Goal: Transaction & Acquisition: Subscribe to service/newsletter

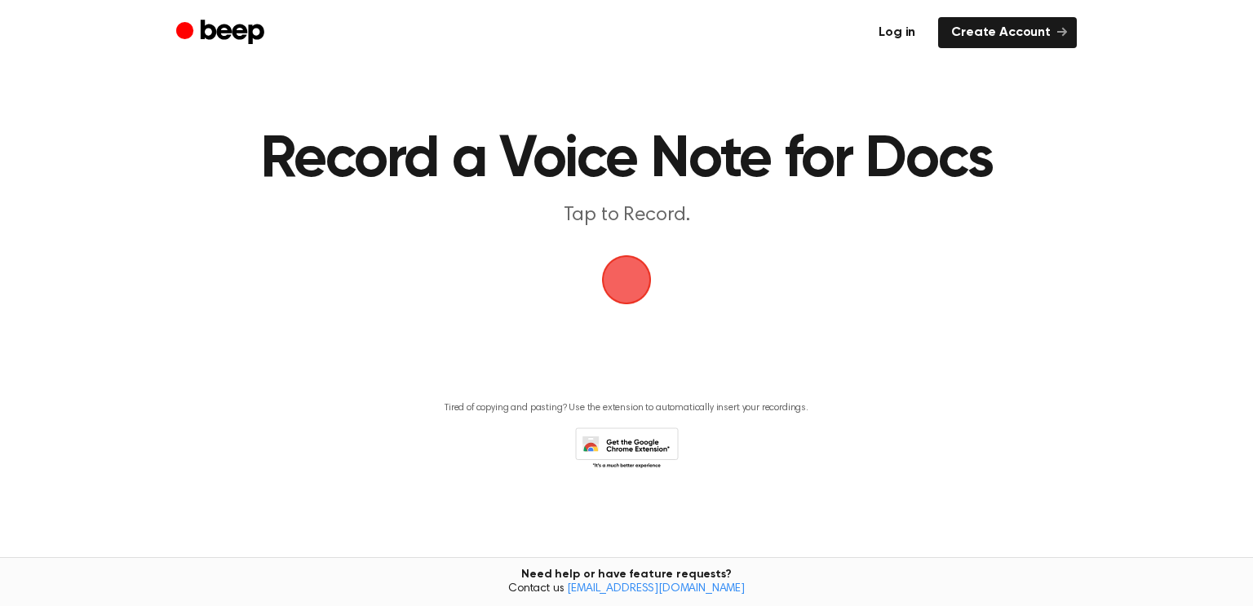
click at [901, 44] on link "Log in" at bounding box center [896, 32] width 63 height 31
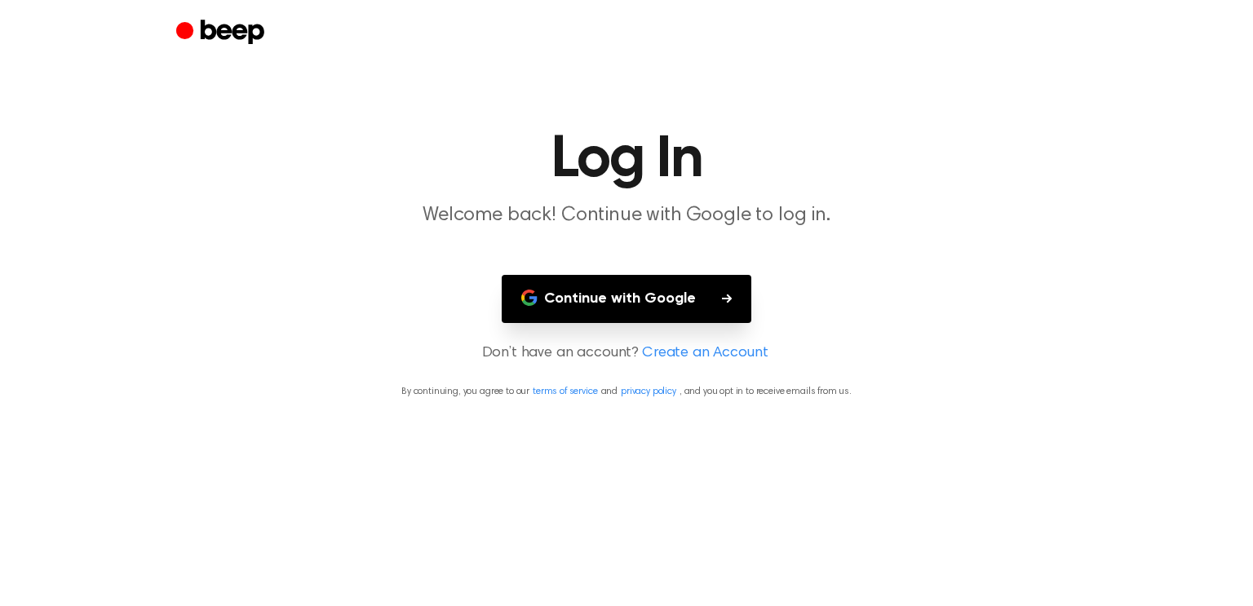
click at [758, 355] on link "Create an Account" at bounding box center [705, 354] width 126 height 22
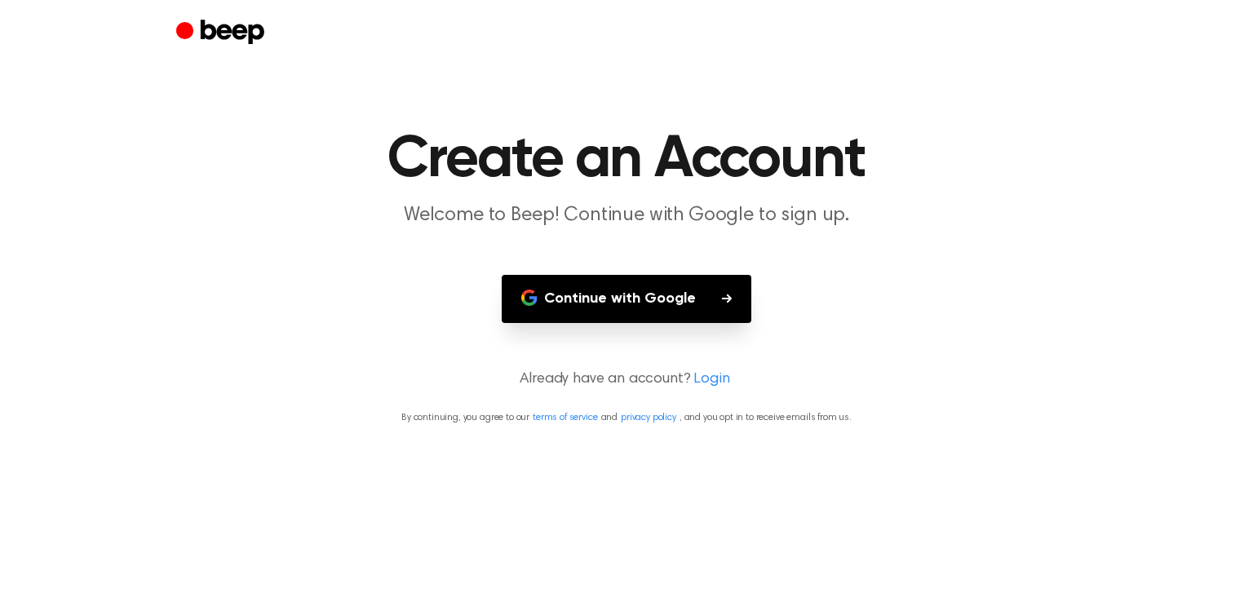
click at [725, 369] on link "Login" at bounding box center [711, 380] width 36 height 22
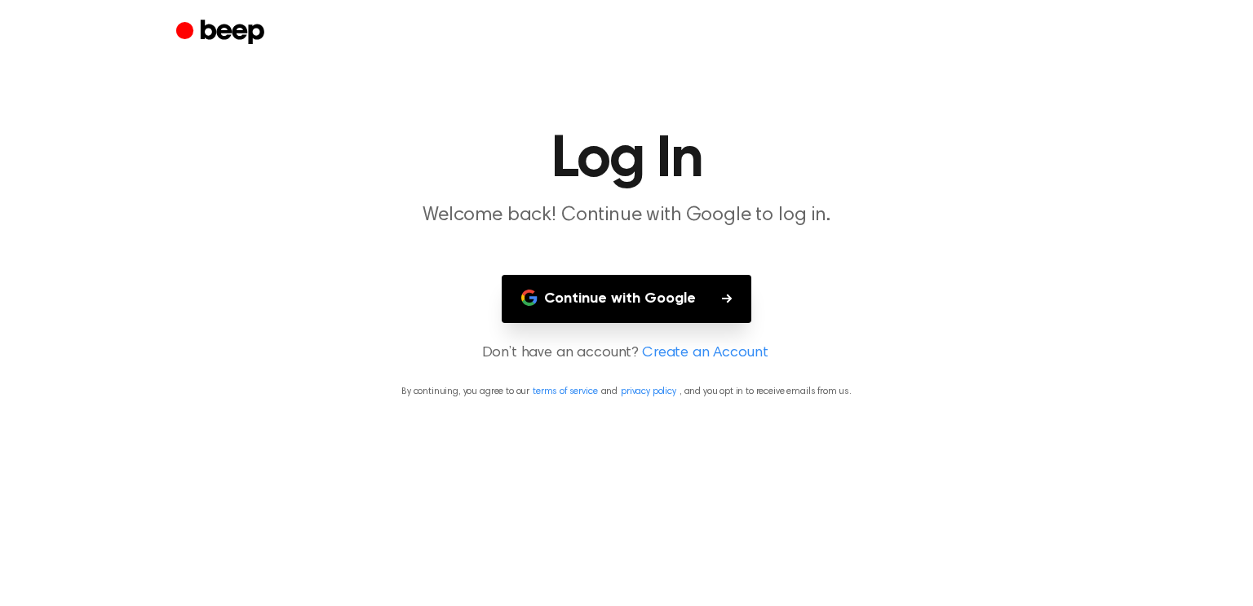
click at [720, 351] on link "Create an Account" at bounding box center [705, 354] width 126 height 22
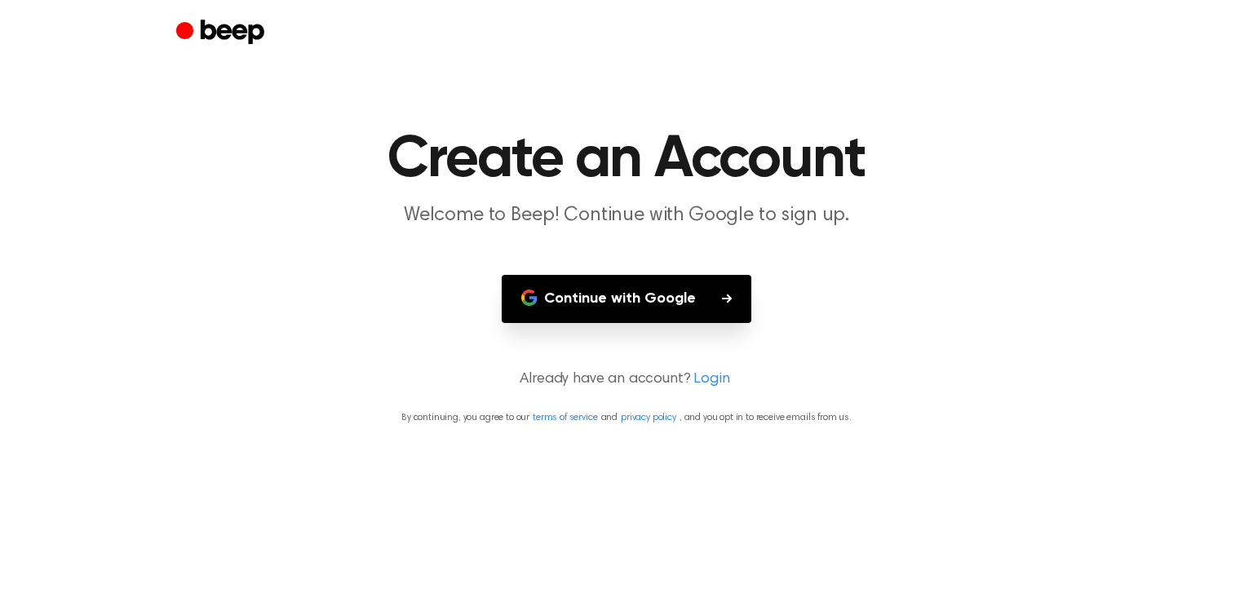
click at [695, 376] on link "Login" at bounding box center [711, 380] width 36 height 22
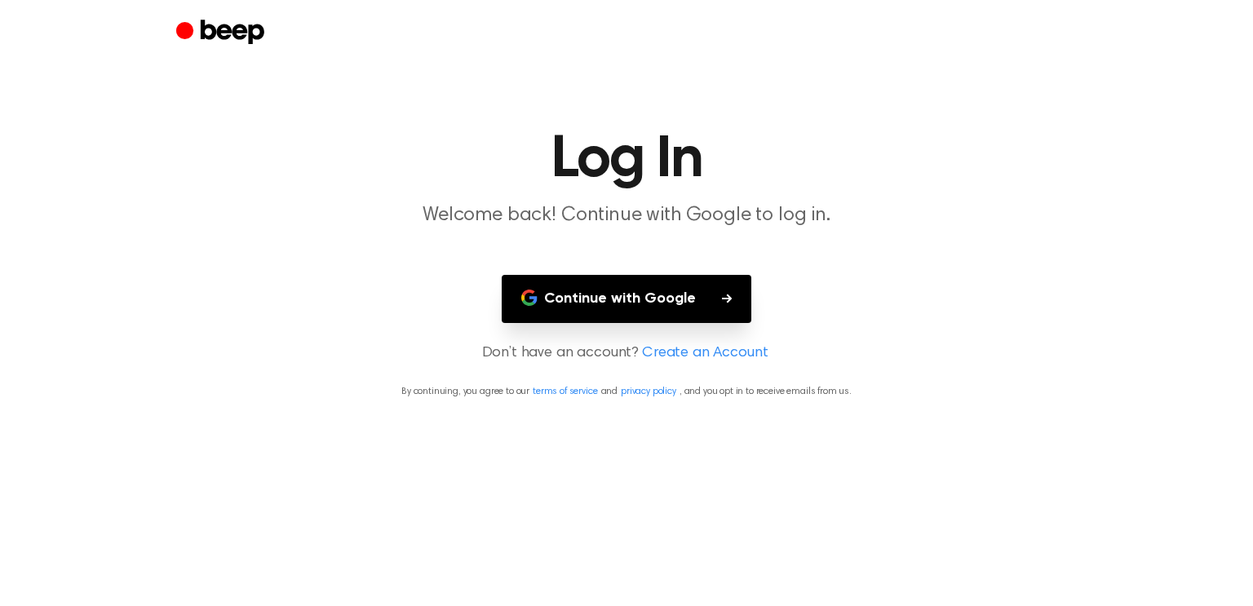
click at [662, 291] on button "Continue with Google" at bounding box center [627, 299] width 250 height 48
